Goal: Information Seeking & Learning: Learn about a topic

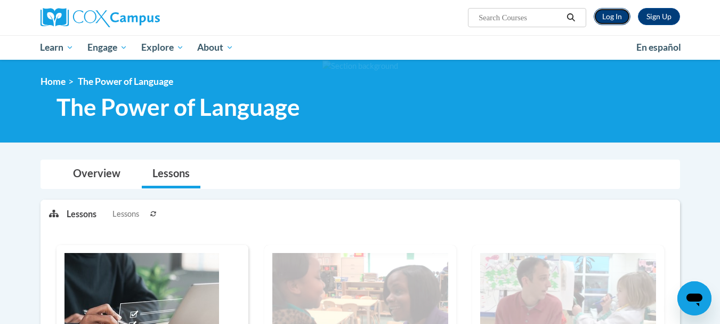
click at [616, 14] on link "Log In" at bounding box center [612, 16] width 37 height 17
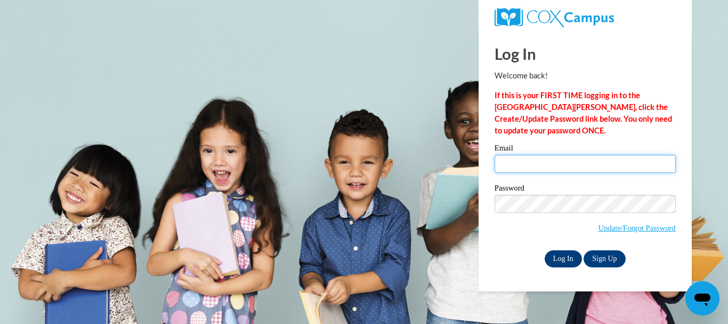
type input "m.alexopoulos@comcast.net"
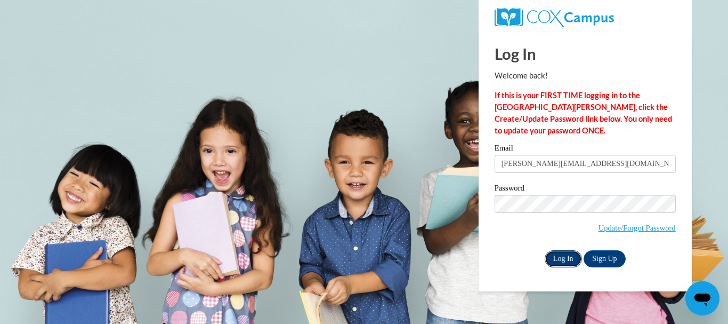
click at [565, 255] on input "Log In" at bounding box center [563, 258] width 37 height 17
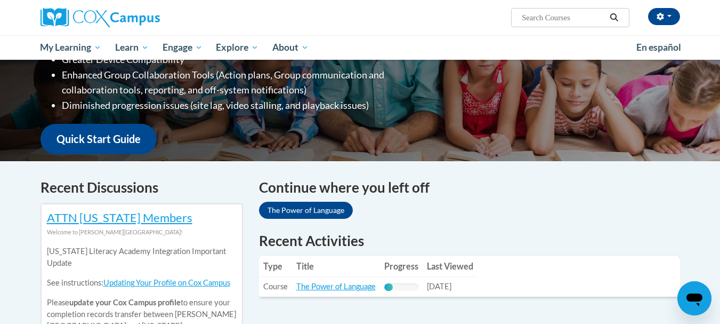
scroll to position [266, 0]
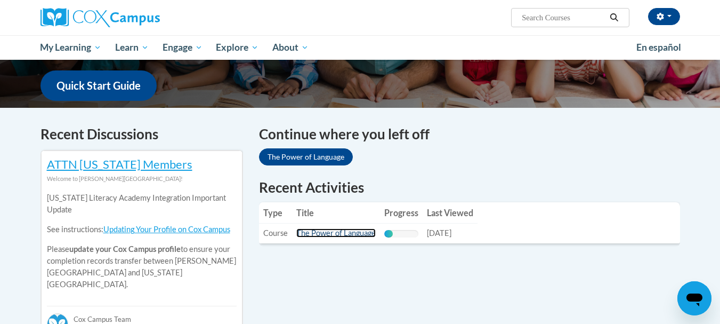
click at [320, 233] on link "The Power of Language" at bounding box center [335, 232] width 79 height 9
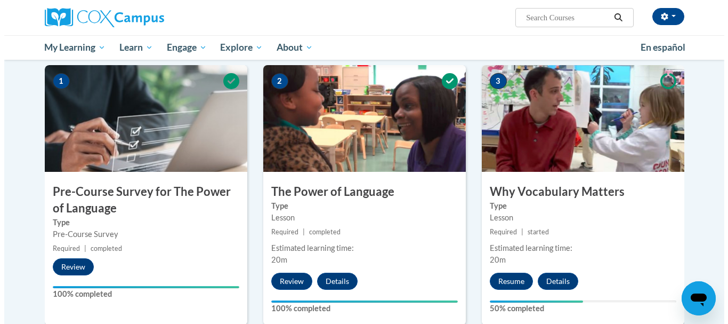
scroll to position [266, 0]
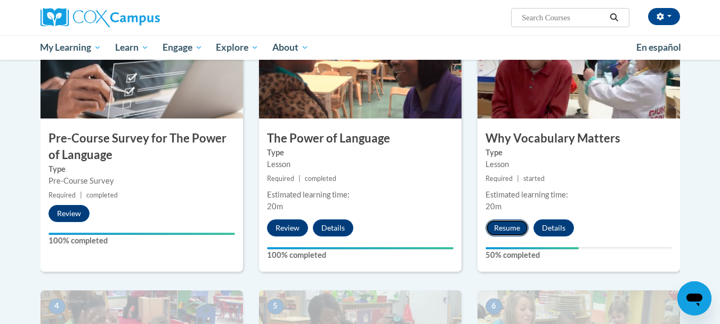
click at [505, 229] on button "Resume" at bounding box center [507, 227] width 43 height 17
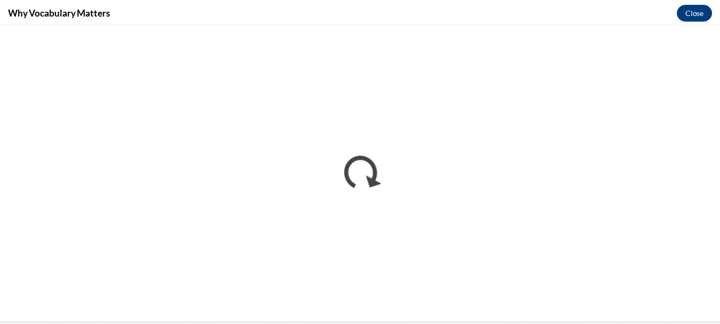
scroll to position [0, 0]
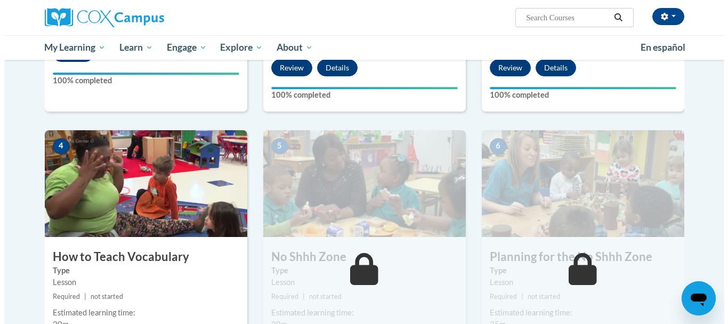
scroll to position [480, 0]
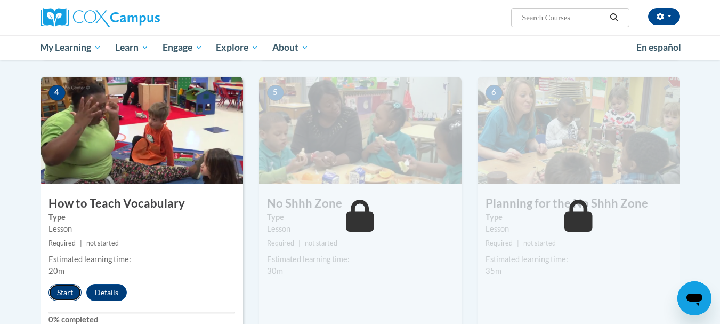
click at [59, 288] on button "Start" at bounding box center [65, 292] width 33 height 17
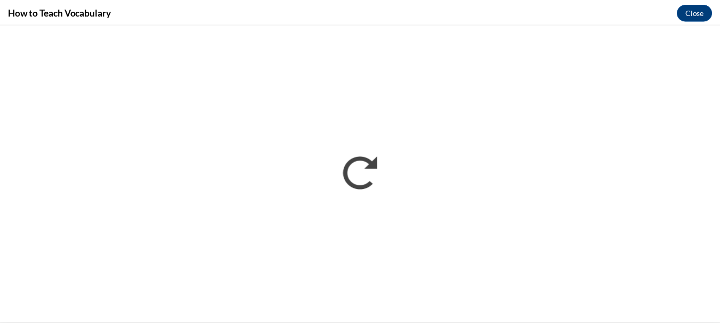
scroll to position [0, 0]
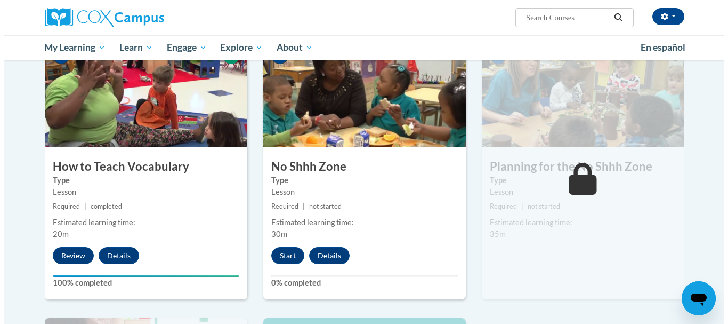
scroll to position [570, 0]
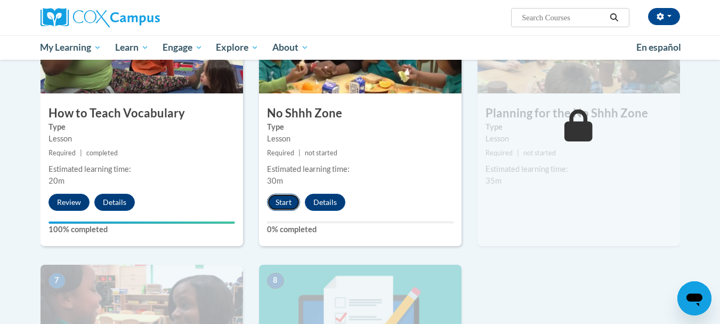
click at [280, 202] on button "Start" at bounding box center [283, 201] width 33 height 17
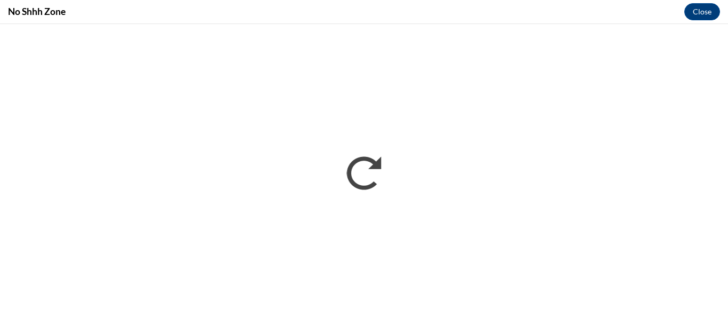
scroll to position [0, 0]
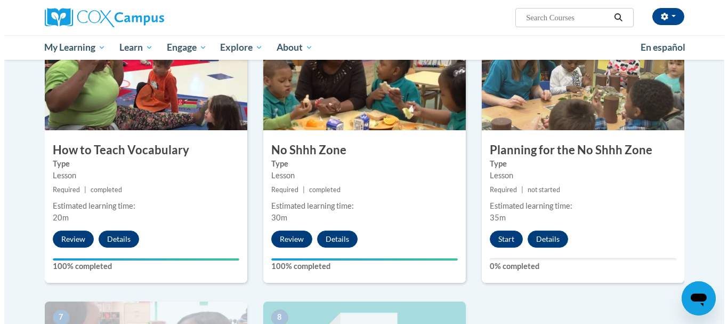
scroll to position [586, 0]
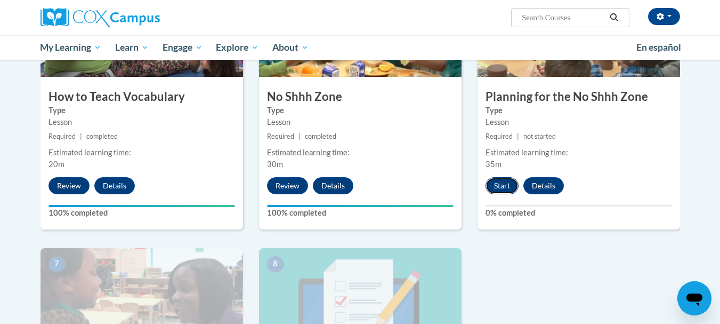
click at [507, 182] on button "Start" at bounding box center [502, 185] width 33 height 17
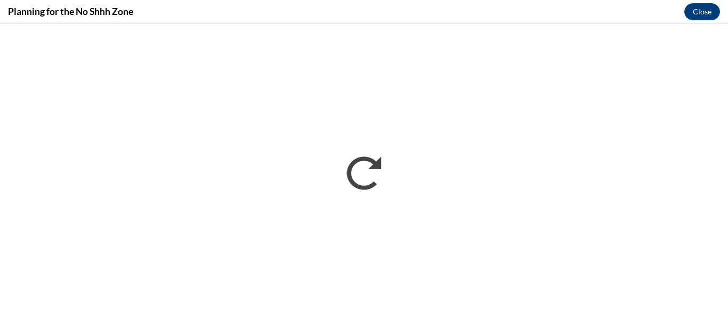
scroll to position [0, 0]
